Goal: Information Seeking & Learning: Learn about a topic

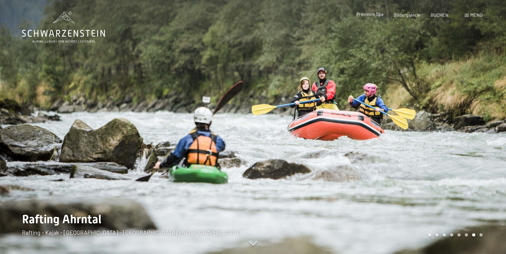
click at [370, 13] on span "Premium Spa" at bounding box center [369, 14] width 27 height 6
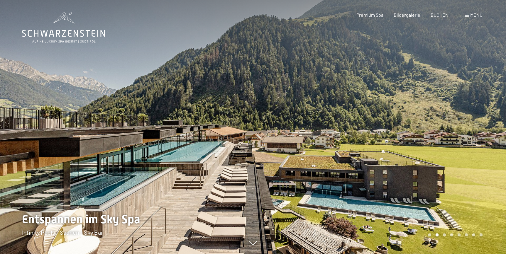
click at [438, 235] on div "Carousel Page 2 (Current Slide)" at bounding box center [436, 235] width 3 height 3
click at [475, 129] on div at bounding box center [379, 127] width 253 height 254
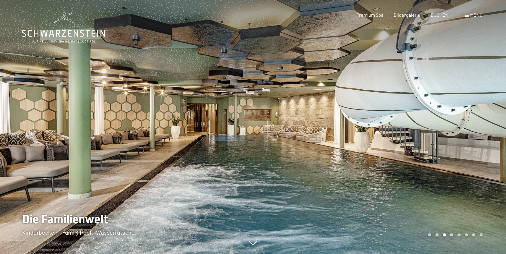
click at [483, 121] on div at bounding box center [379, 127] width 253 height 254
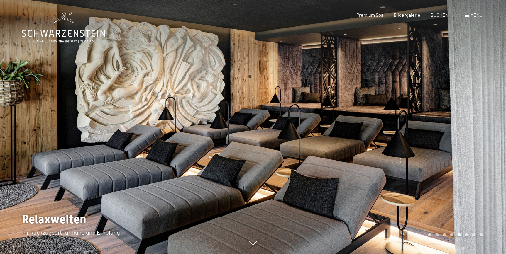
click at [483, 121] on div at bounding box center [379, 127] width 253 height 254
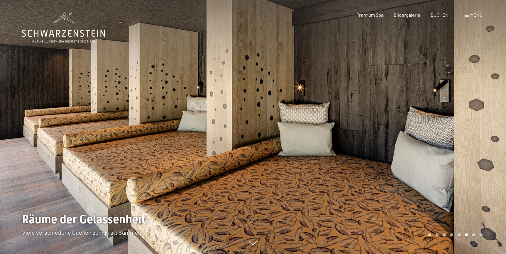
click at [483, 121] on div at bounding box center [379, 127] width 253 height 254
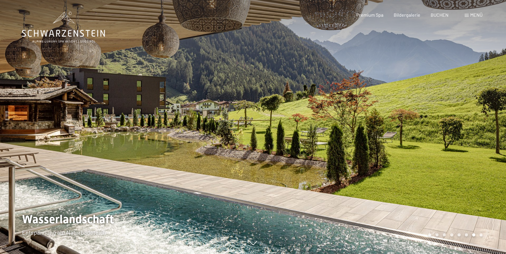
click at [483, 121] on div at bounding box center [379, 127] width 253 height 254
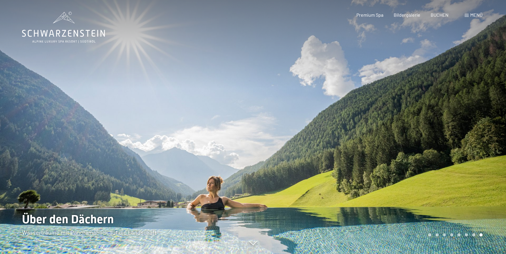
click at [483, 121] on div at bounding box center [379, 127] width 253 height 254
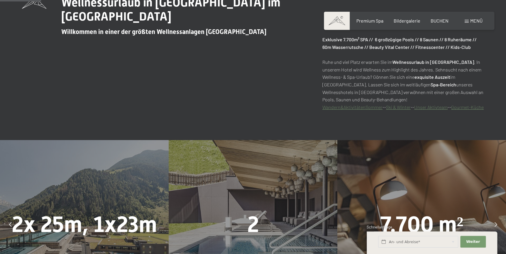
scroll to position [373, 0]
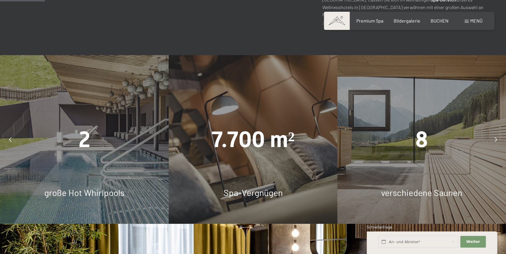
click at [84, 147] on span "2" at bounding box center [85, 140] width 12 height 26
click at [495, 142] on icon at bounding box center [496, 139] width 3 height 5
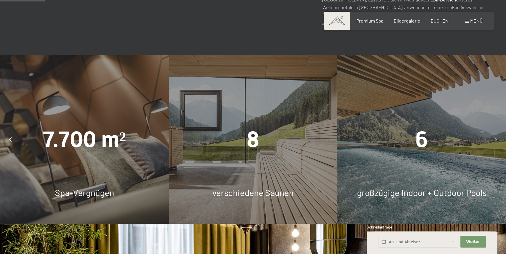
click at [495, 142] on icon at bounding box center [496, 139] width 3 height 5
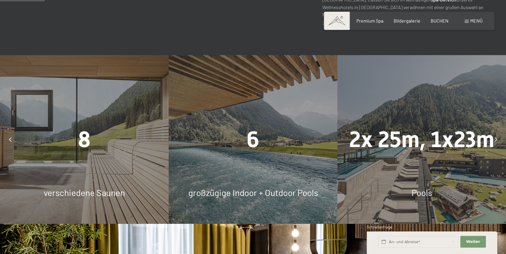
click at [495, 142] on icon at bounding box center [496, 139] width 3 height 5
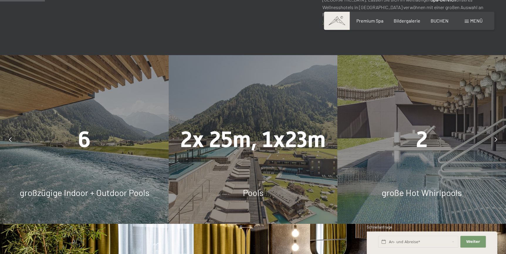
click at [495, 142] on icon at bounding box center [496, 139] width 3 height 5
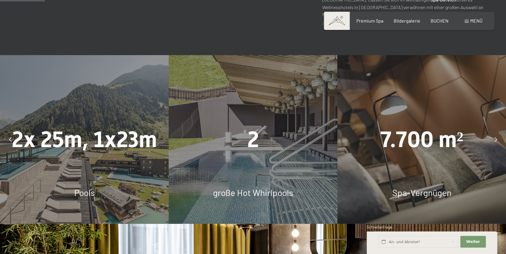
click at [495, 142] on icon at bounding box center [496, 139] width 3 height 5
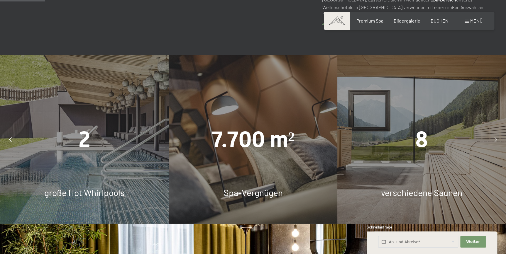
click at [495, 142] on icon at bounding box center [496, 139] width 3 height 5
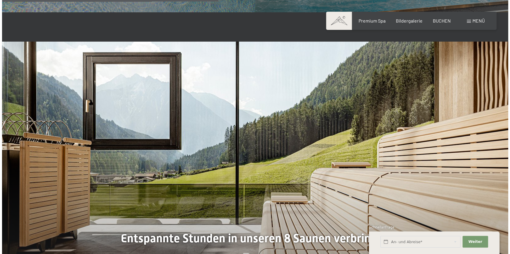
scroll to position [1434, 0]
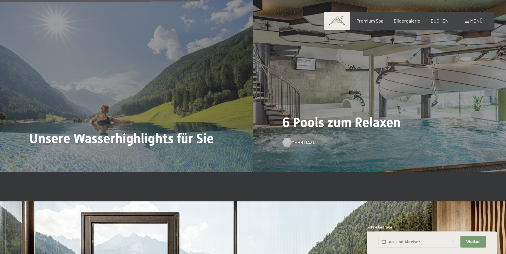
click at [298, 146] on span "Mehr dazu" at bounding box center [303, 142] width 24 height 6
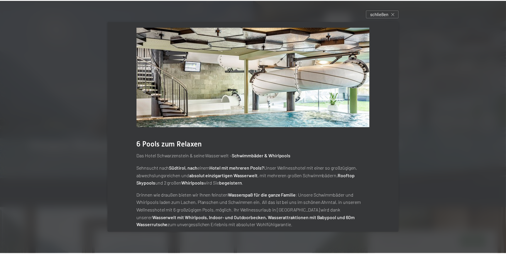
scroll to position [0, 0]
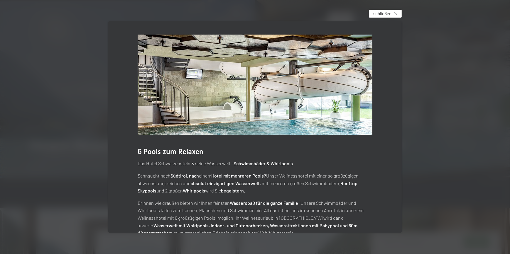
click at [386, 13] on span "schließen" at bounding box center [382, 14] width 18 height 6
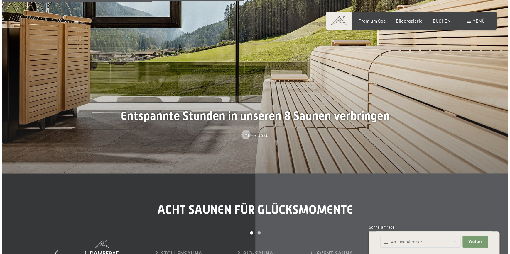
scroll to position [1728, 0]
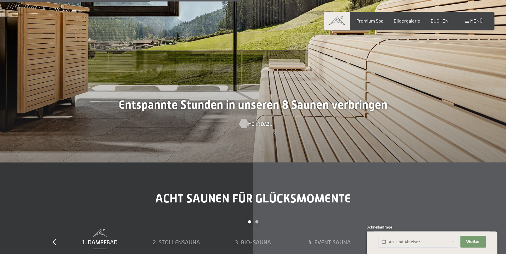
click at [252, 127] on span "Mehr dazu" at bounding box center [260, 124] width 24 height 6
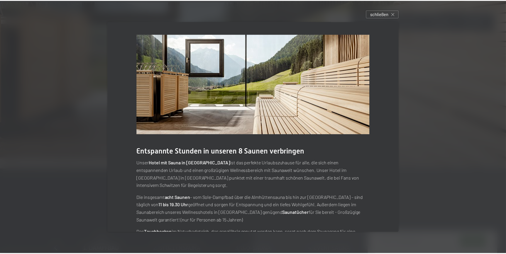
scroll to position [0, 0]
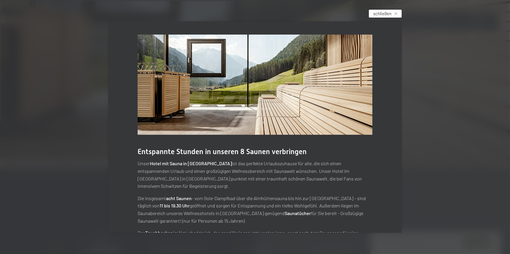
click at [388, 12] on span "schließen" at bounding box center [382, 14] width 18 height 6
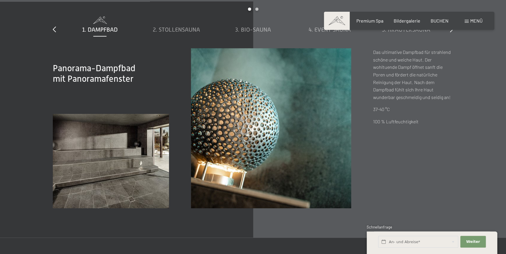
scroll to position [1941, 0]
click at [173, 33] on span "2. Stollensauna" at bounding box center [176, 29] width 47 height 6
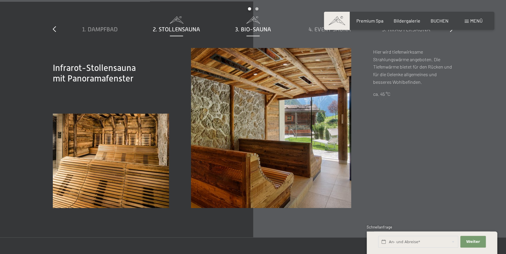
click at [251, 33] on span "3. Bio-Sauna" at bounding box center [253, 29] width 36 height 6
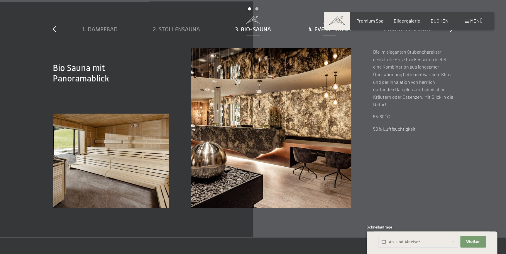
click at [328, 33] on span "4. Event Sauna" at bounding box center [330, 29] width 42 height 6
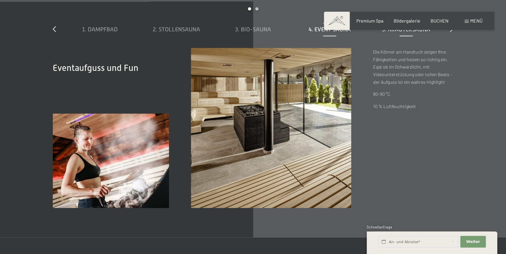
click at [404, 33] on span "5. Kräutersauna" at bounding box center [406, 29] width 48 height 6
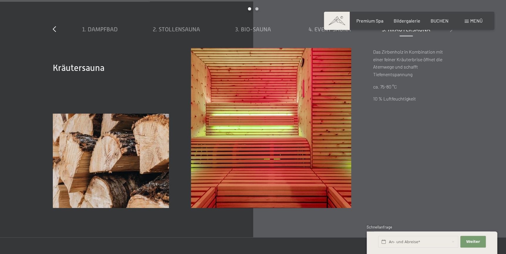
click at [452, 32] on icon at bounding box center [451, 29] width 3 height 6
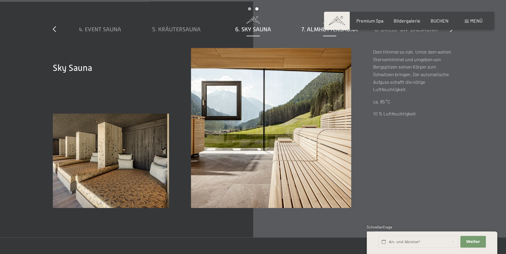
click at [318, 33] on span "7. Almhüttensauna" at bounding box center [329, 29] width 57 height 6
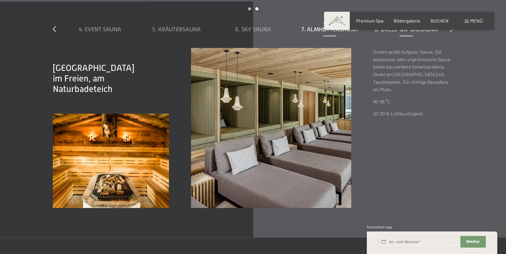
click at [400, 33] on span "8. Dress-on-Biosauna" at bounding box center [406, 29] width 63 height 6
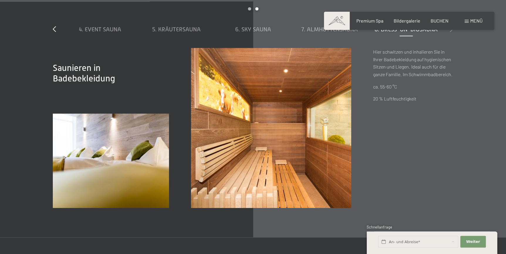
click at [452, 32] on icon at bounding box center [451, 29] width 3 height 6
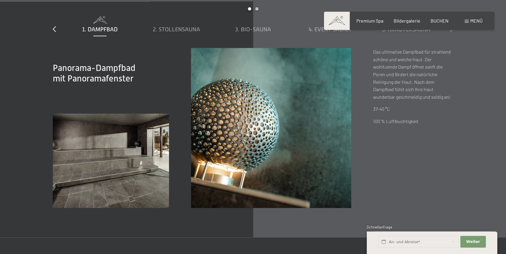
click at [450, 32] on icon at bounding box center [451, 29] width 3 height 6
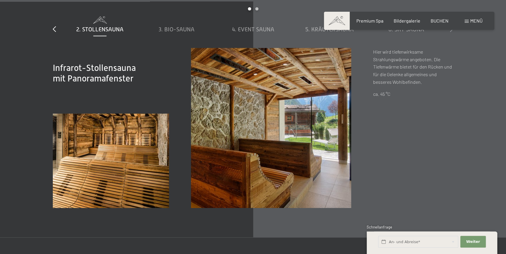
click at [450, 32] on icon at bounding box center [451, 29] width 3 height 6
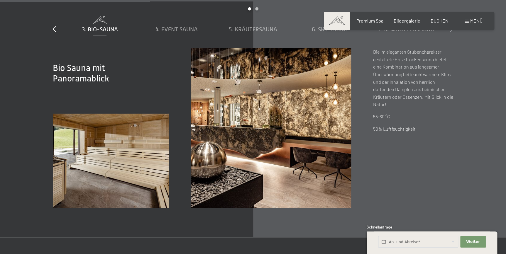
click at [450, 32] on icon at bounding box center [451, 29] width 3 height 6
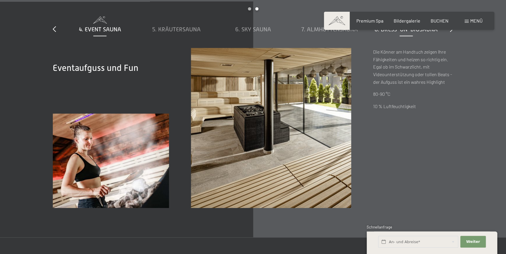
click at [406, 33] on span "8. Dress-on-Biosauna" at bounding box center [406, 29] width 63 height 6
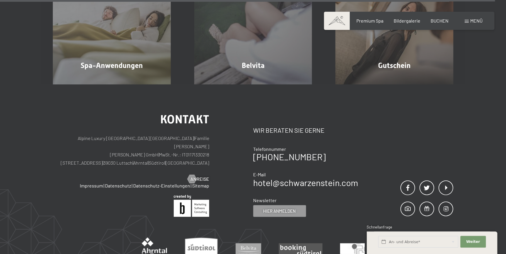
scroll to position [3621, 0]
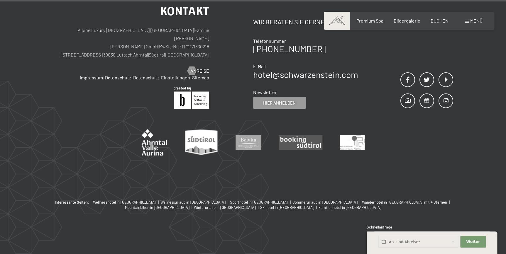
click at [471, 21] on span "Menü" at bounding box center [476, 21] width 12 height 6
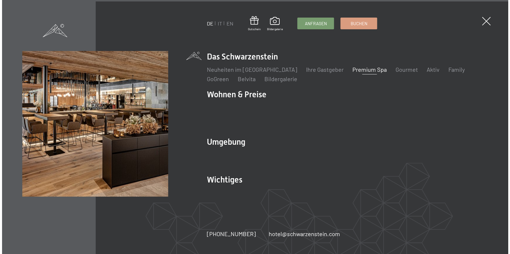
scroll to position [3630, 0]
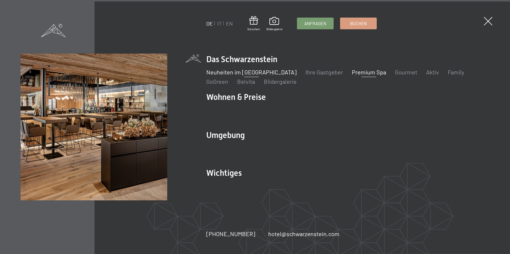
click at [241, 73] on link "Neuheiten im [GEOGRAPHIC_DATA]" at bounding box center [251, 72] width 90 height 7
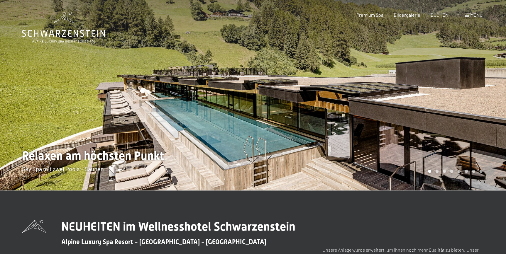
click at [469, 15] on div "Menü" at bounding box center [474, 15] width 18 height 6
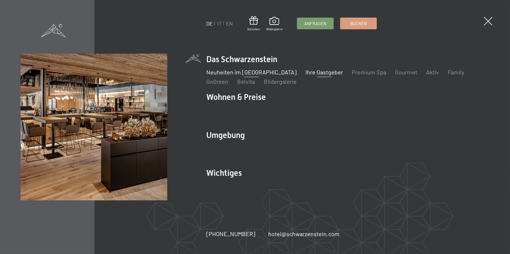
click at [311, 73] on link "Ihre Gastgeber" at bounding box center [324, 72] width 38 height 7
